Goal: Task Accomplishment & Management: Complete application form

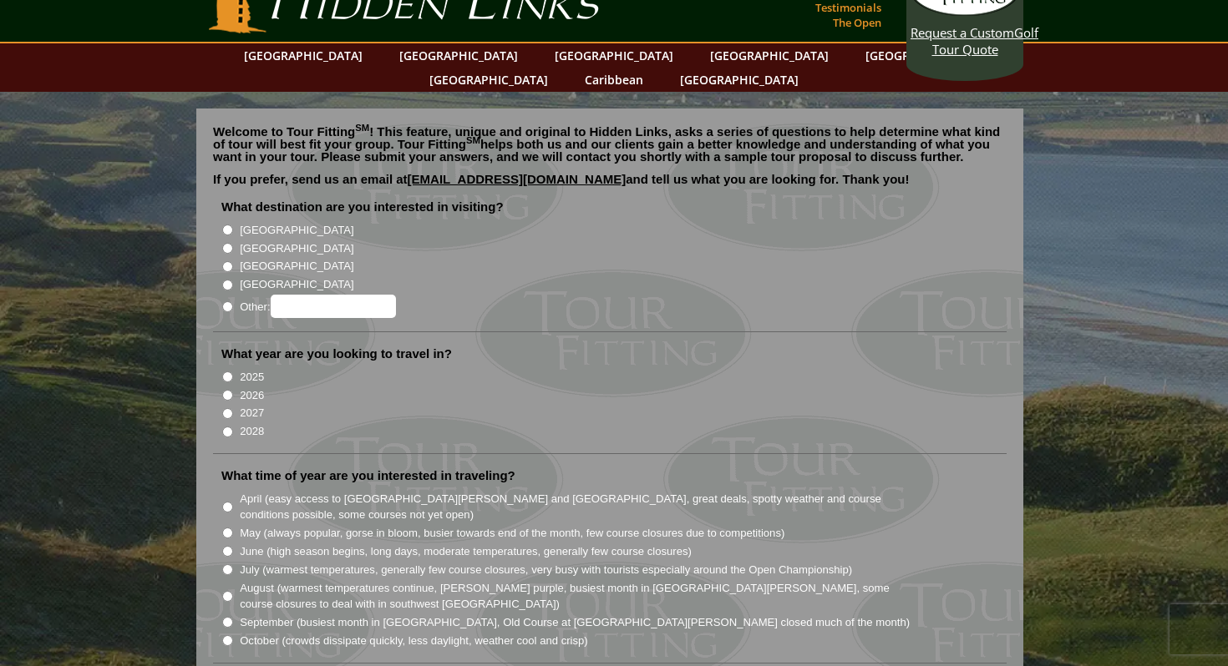
scroll to position [38, 0]
click at [229, 244] on input "[GEOGRAPHIC_DATA]" at bounding box center [227, 249] width 11 height 11
radio input "true"
click at [230, 391] on input "2026" at bounding box center [227, 396] width 11 height 11
radio input "true"
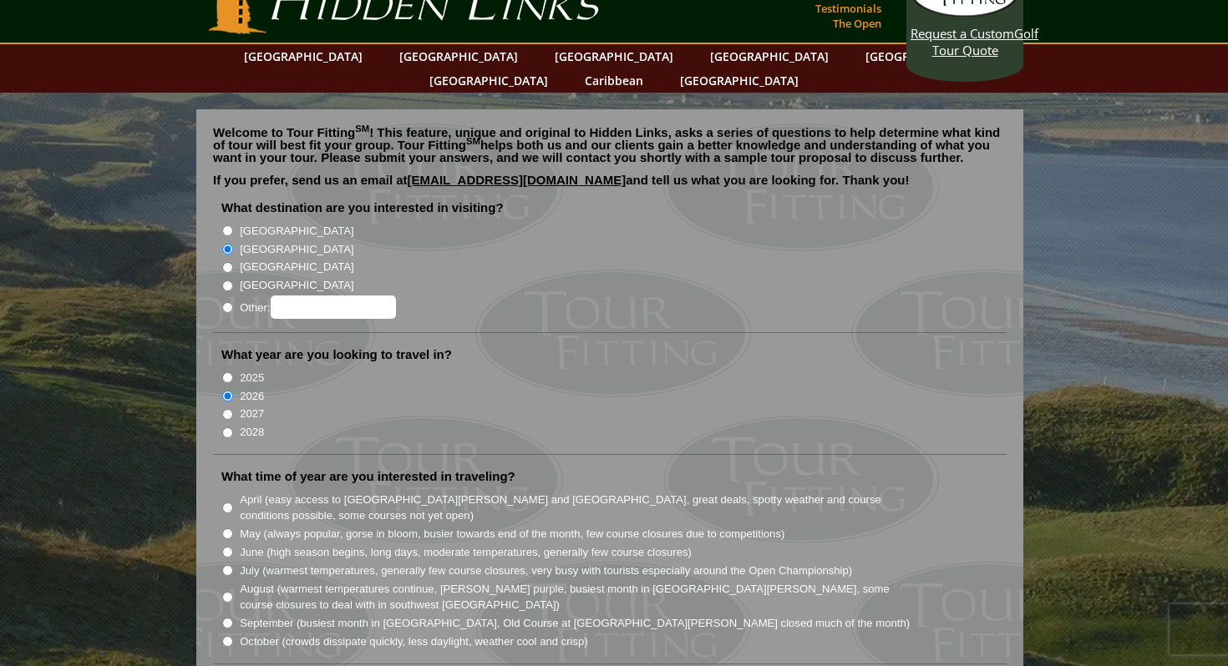
click at [228, 409] on input "2027" at bounding box center [227, 414] width 11 height 11
radio input "true"
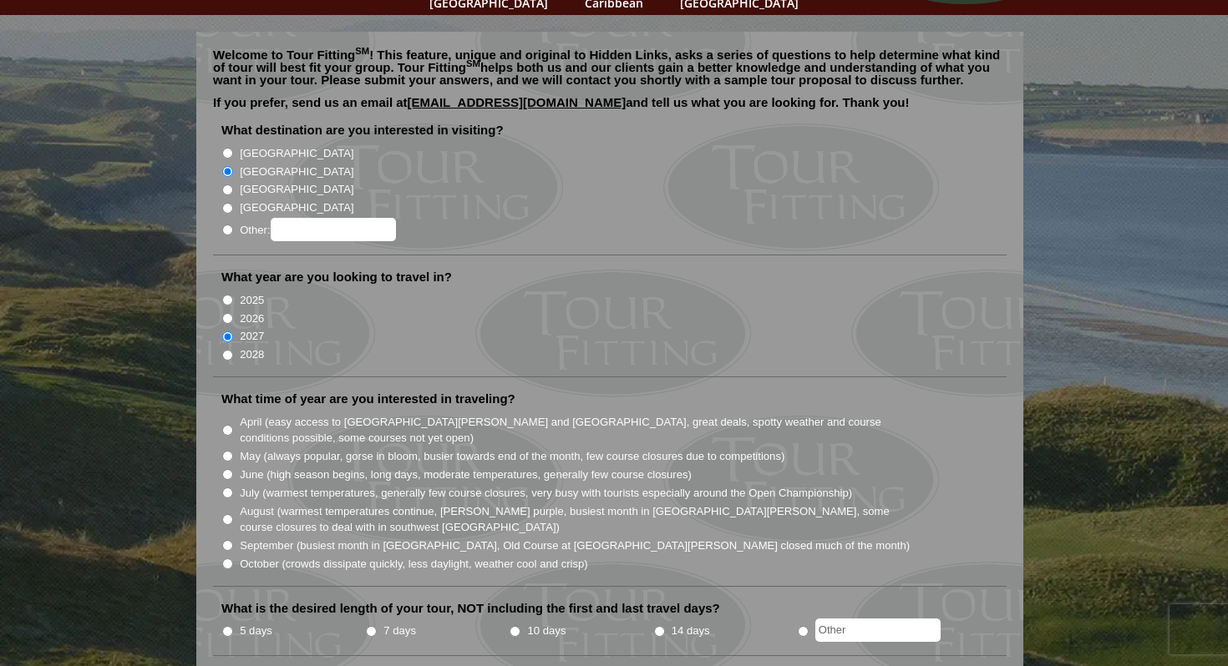
scroll to position [235, 0]
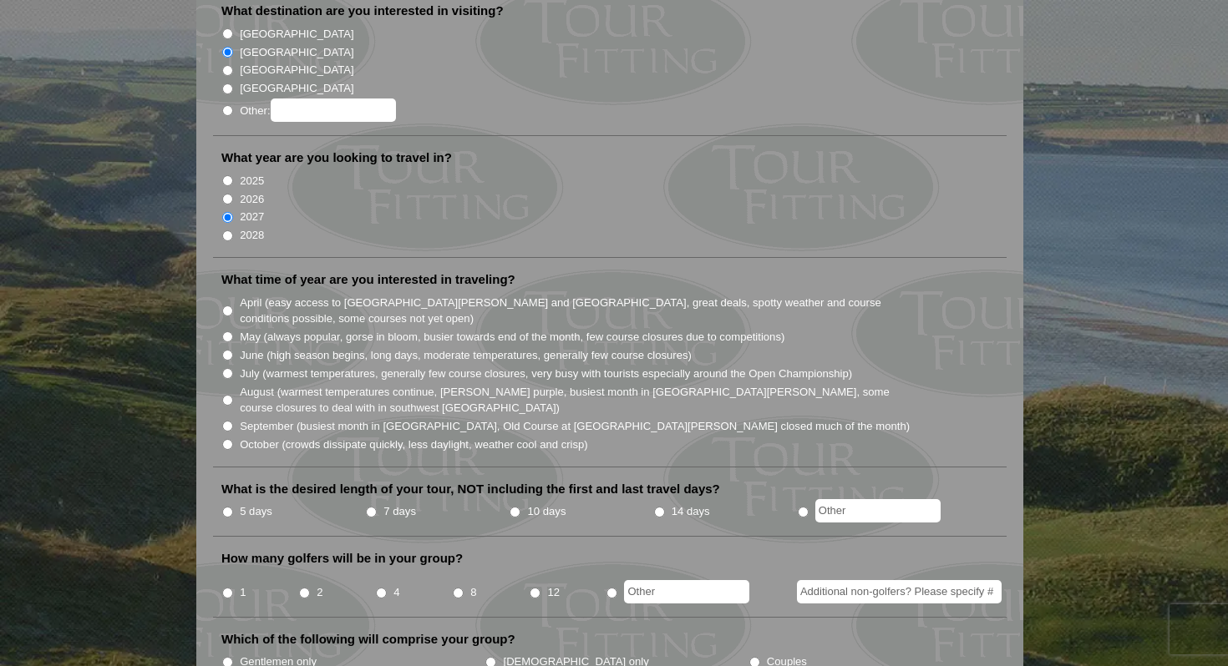
click at [297, 295] on label "April (easy access to St. Andrews and Ballybunion, great deals, spotty weather …" at bounding box center [575, 311] width 671 height 33
click at [233, 306] on input "April (easy access to St. Andrews and Ballybunion, great deals, spotty weather …" at bounding box center [227, 311] width 11 height 11
radio input "true"
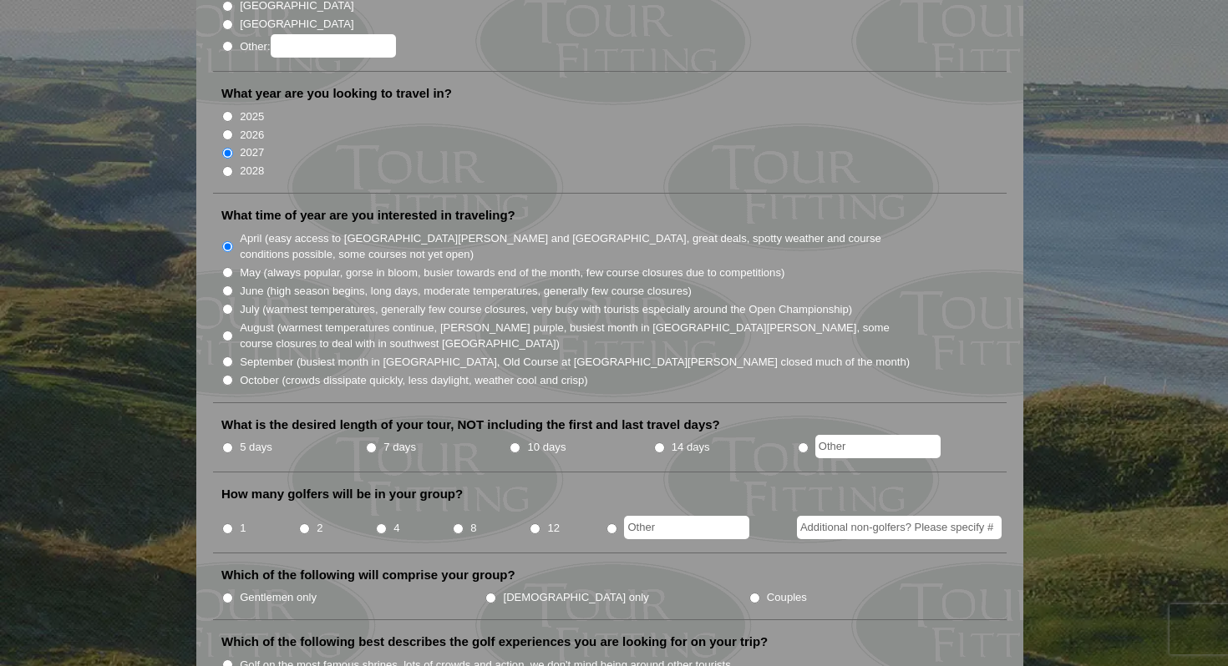
click at [370, 443] on input "7 days" at bounding box center [371, 448] width 11 height 11
radio input "true"
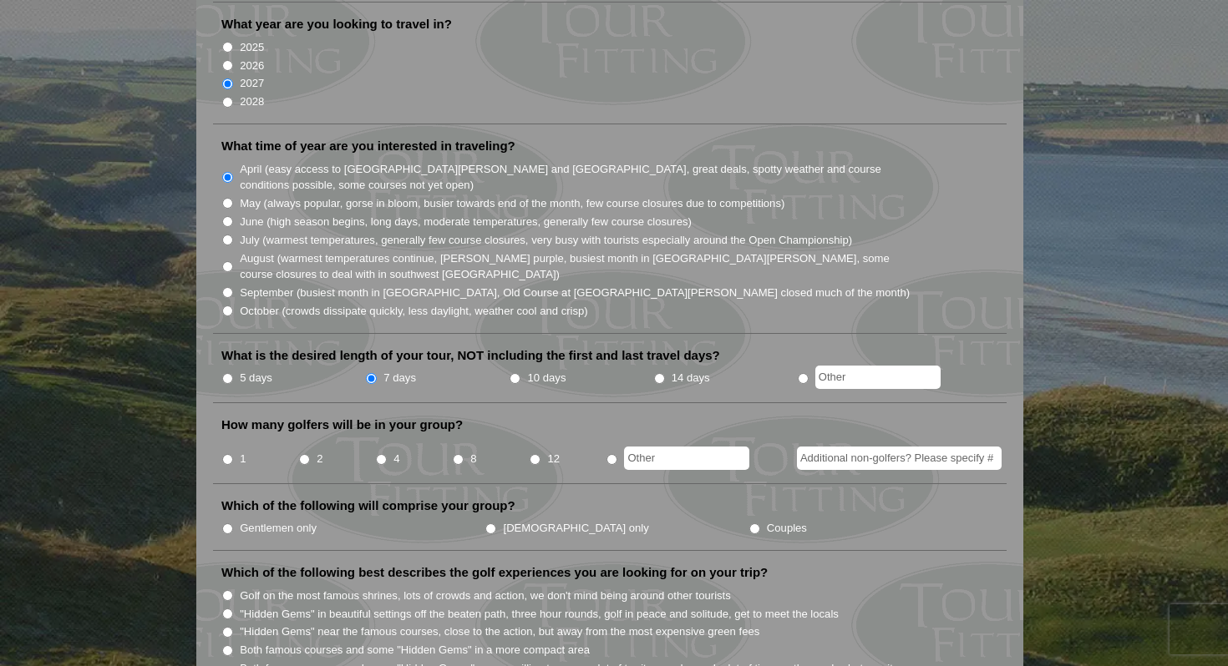
scroll to position [370, 0]
click at [380, 453] on input "4" at bounding box center [381, 458] width 11 height 11
radio input "true"
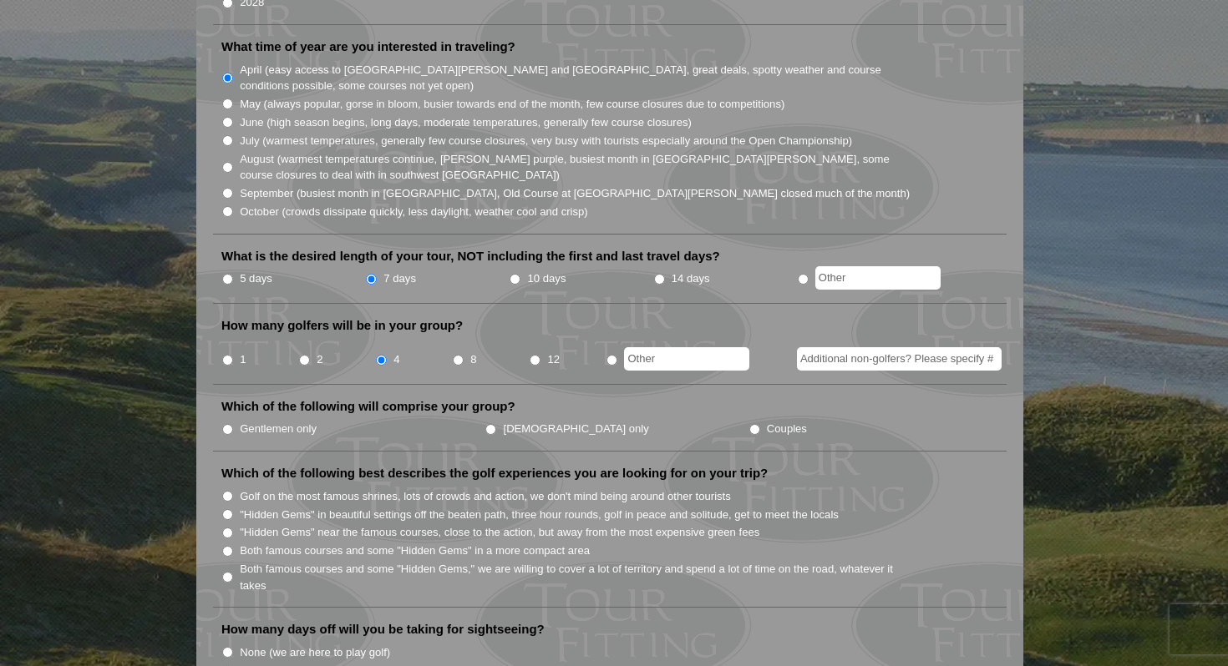
scroll to position [470, 0]
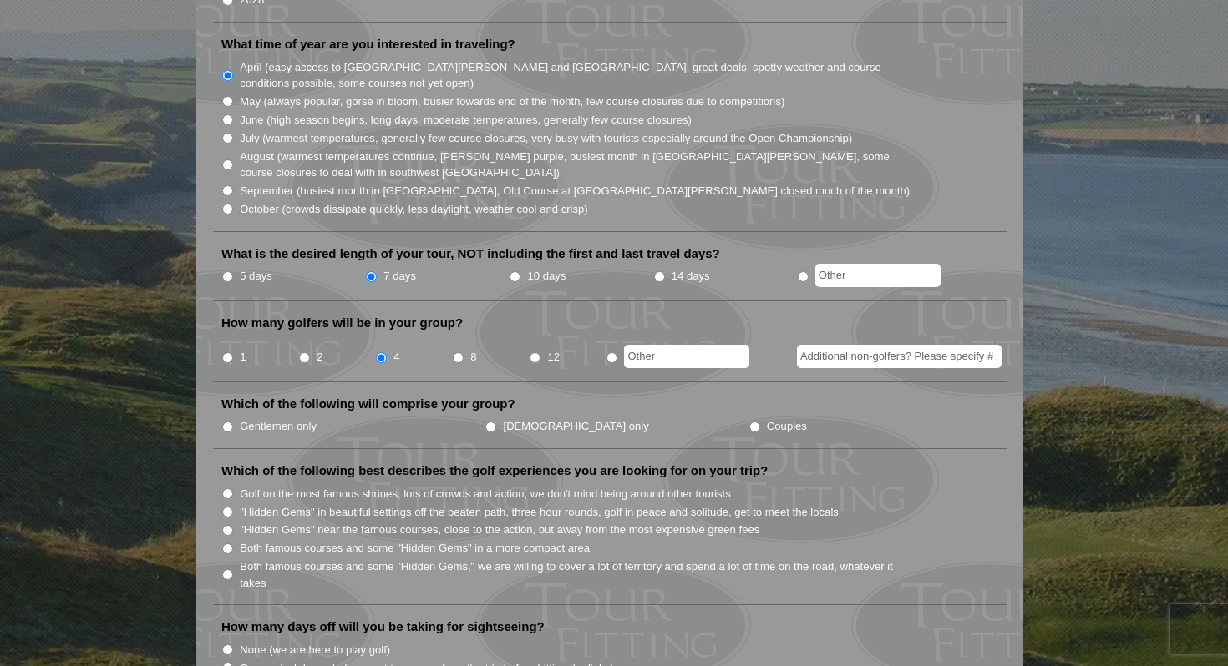
click at [271, 418] on label "Gentlemen only" at bounding box center [278, 426] width 77 height 17
click at [233, 422] on input "Gentlemen only" at bounding box center [227, 427] width 11 height 11
radio input "true"
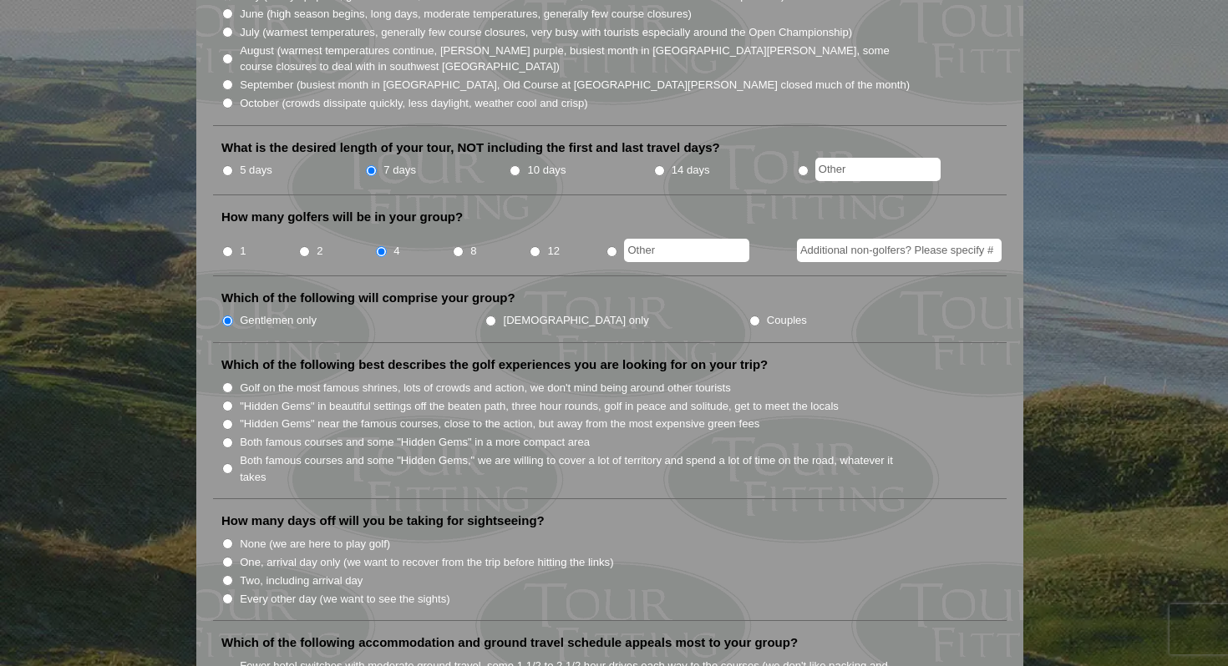
scroll to position [578, 0]
click at [276, 451] on label "Both famous courses and some "Hidden Gems," we are willing to cover a lot of te…" at bounding box center [575, 467] width 671 height 33
click at [233, 462] on input "Both famous courses and some "Hidden Gems," we are willing to cover a lot of te…" at bounding box center [227, 467] width 11 height 11
radio input "true"
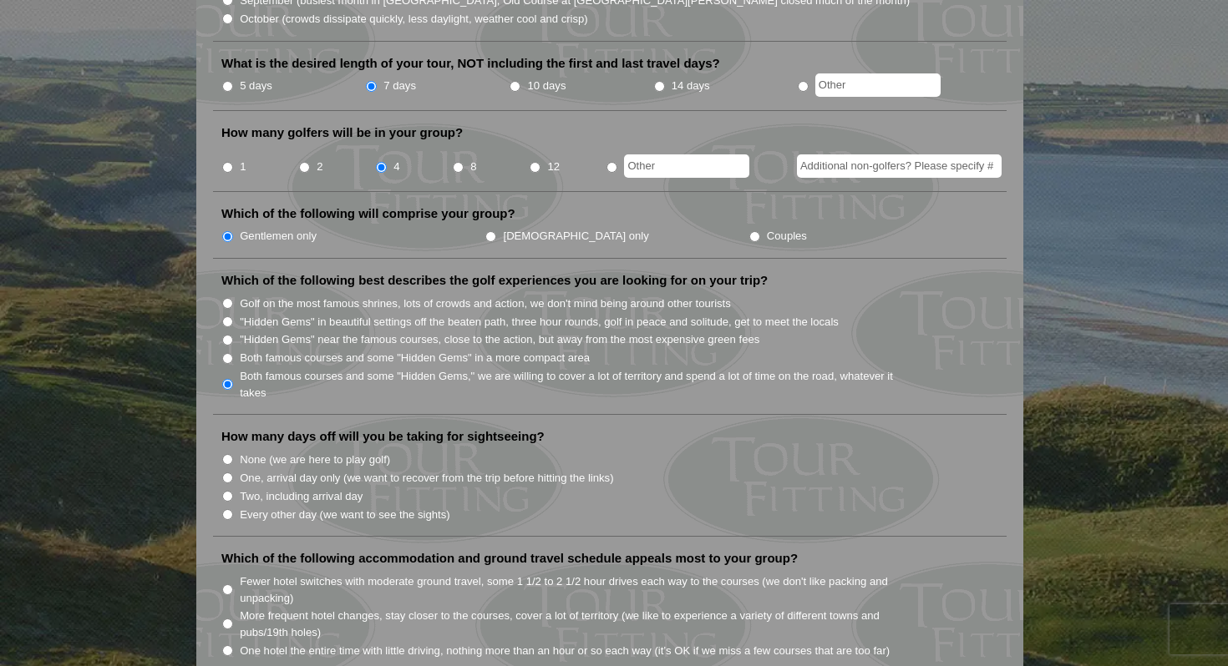
click at [276, 452] on label "None (we are here to play golf)" at bounding box center [315, 460] width 150 height 17
click at [233, 454] on input "None (we are here to play golf)" at bounding box center [227, 459] width 11 height 11
radio input "true"
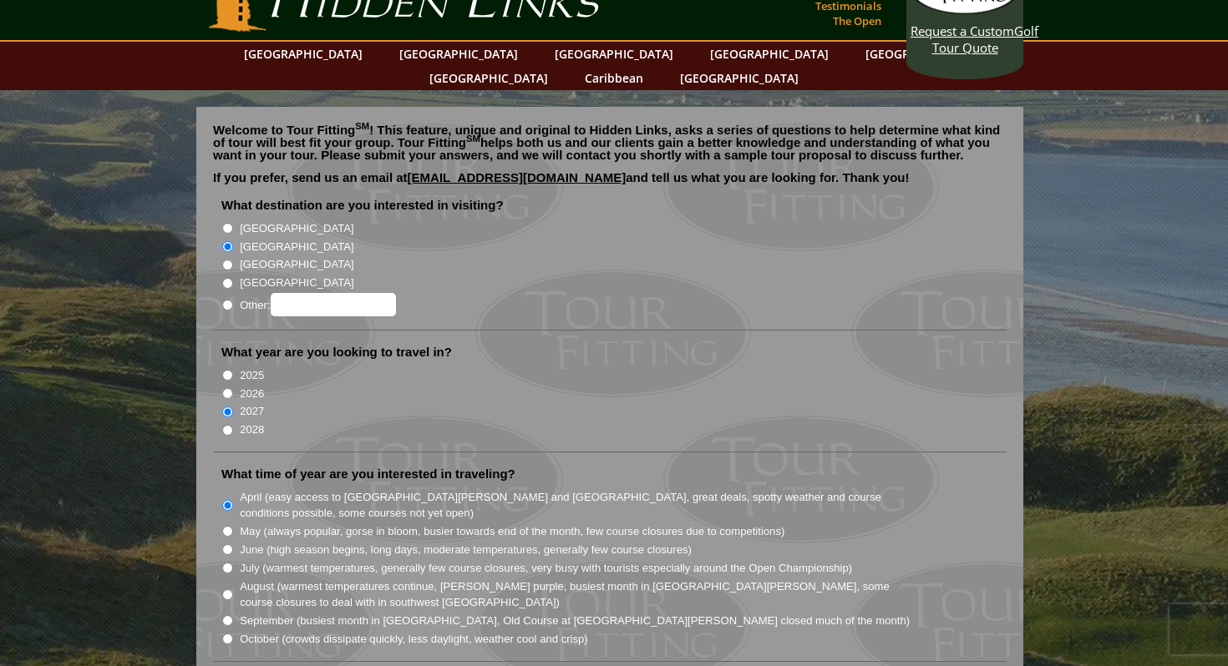
scroll to position [0, 0]
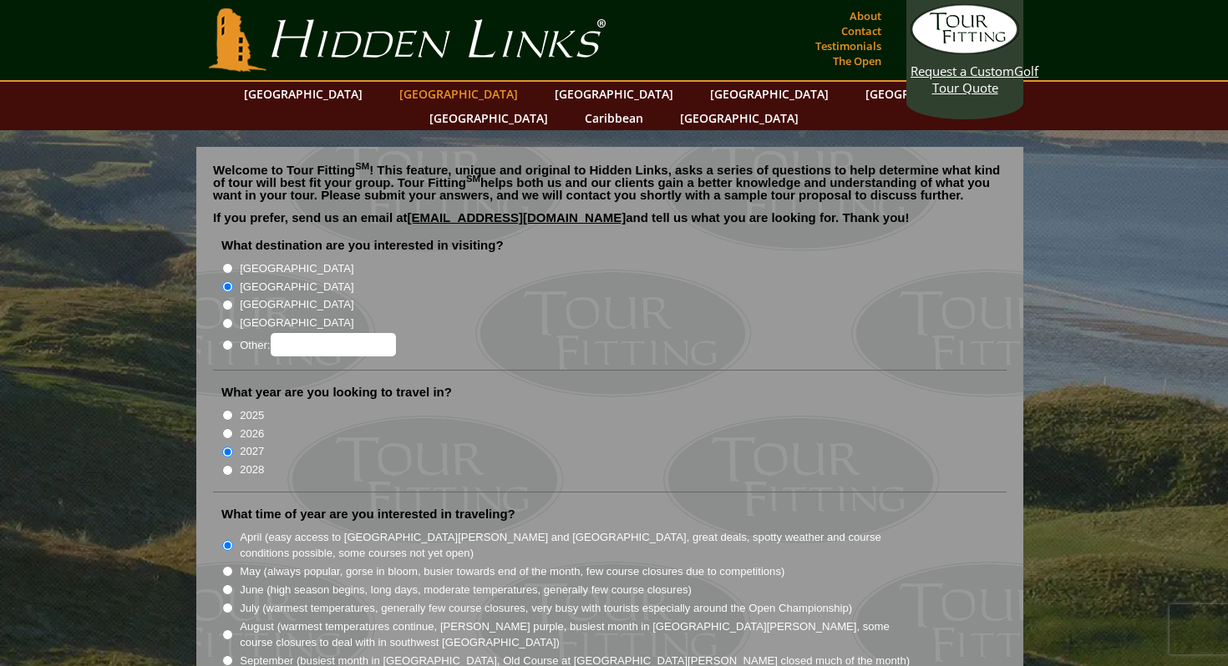
click at [443, 93] on link "[GEOGRAPHIC_DATA]" at bounding box center [458, 94] width 135 height 24
